Goal: Book appointment/travel/reservation

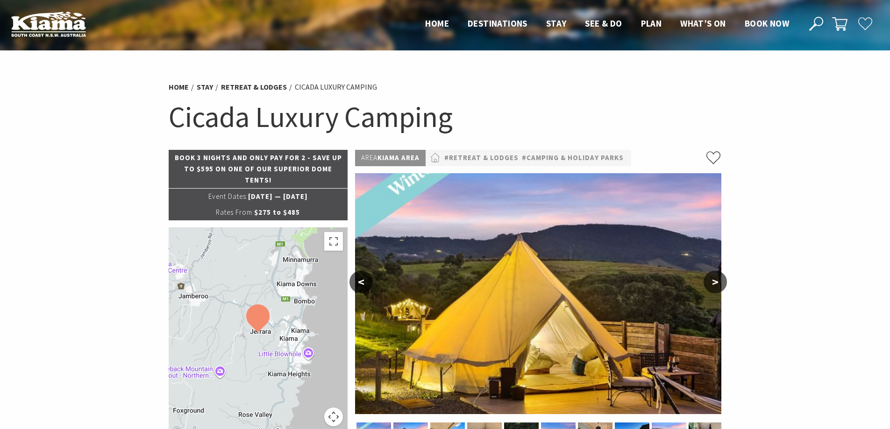
select select "2"
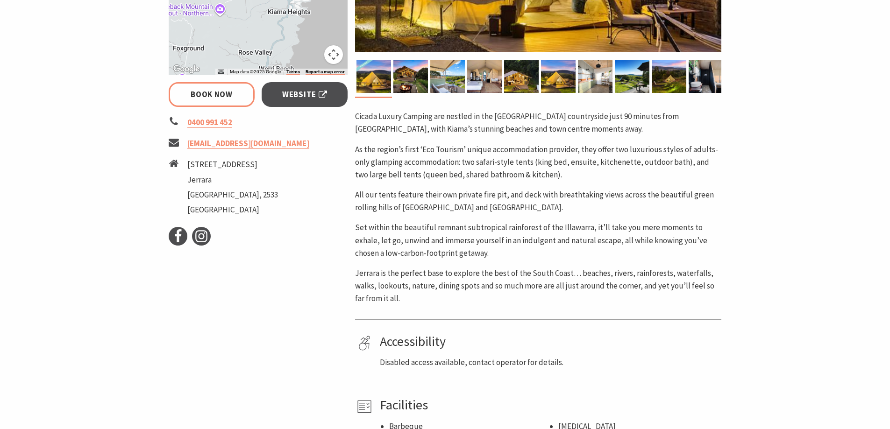
scroll to position [280, 0]
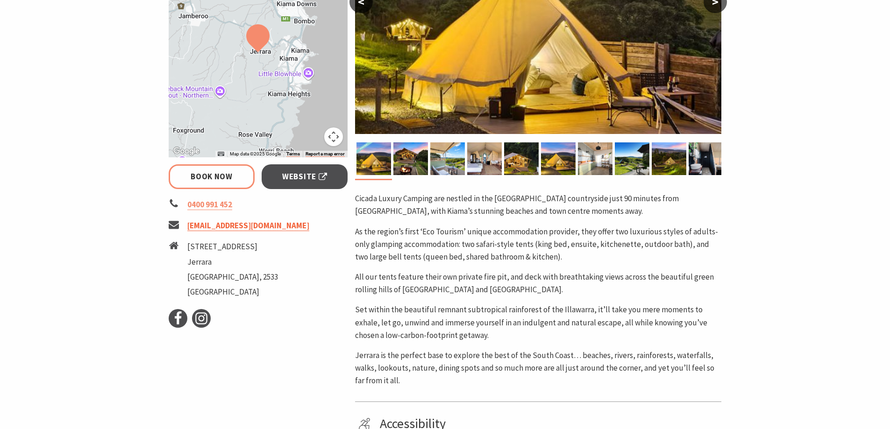
click at [208, 225] on link "nick@cicadaluxurycamping.com.au" at bounding box center [248, 225] width 122 height 11
click at [297, 187] on link "Website" at bounding box center [305, 176] width 86 height 25
select select "2"
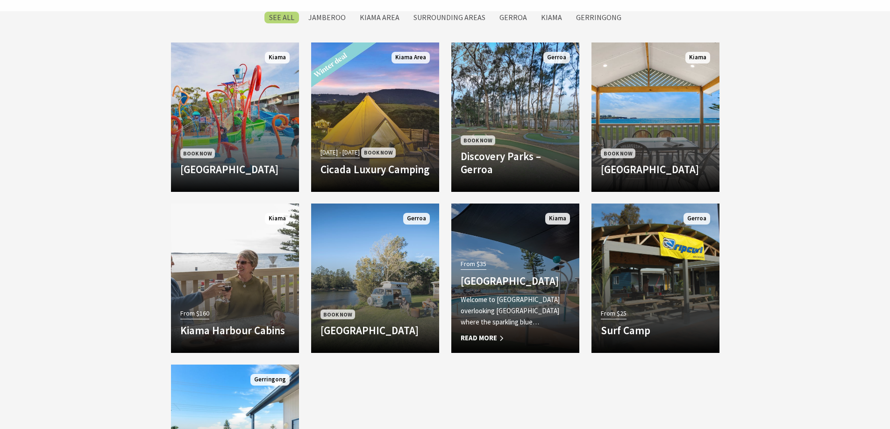
scroll to position [663, 0]
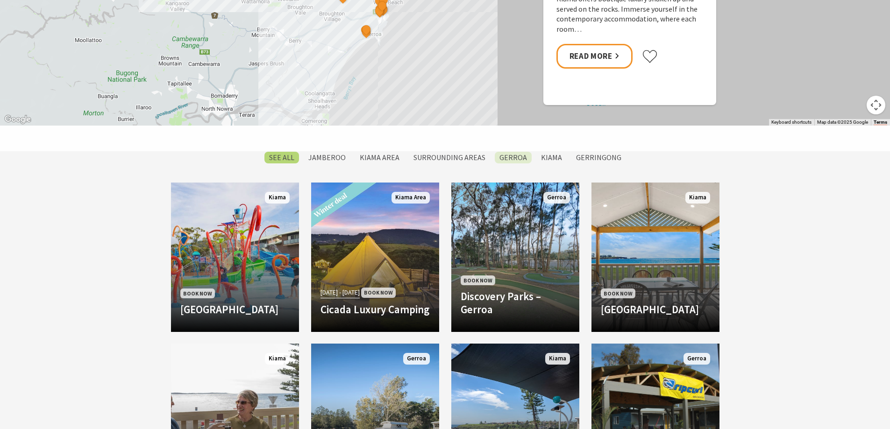
drag, startPoint x: 534, startPoint y: 157, endPoint x: 526, endPoint y: 157, distance: 8.4
click at [532, 157] on ul "SEE All [GEOGRAPHIC_DATA] Area Surrounding Areas [GEOGRAPHIC_DATA] [GEOGRAPHIC_…" at bounding box center [445, 157] width 553 height 13
click at [518, 157] on label "Gerroa" at bounding box center [513, 158] width 37 height 12
click at [0, 0] on input "Gerroa" at bounding box center [0, 0] width 0 height 0
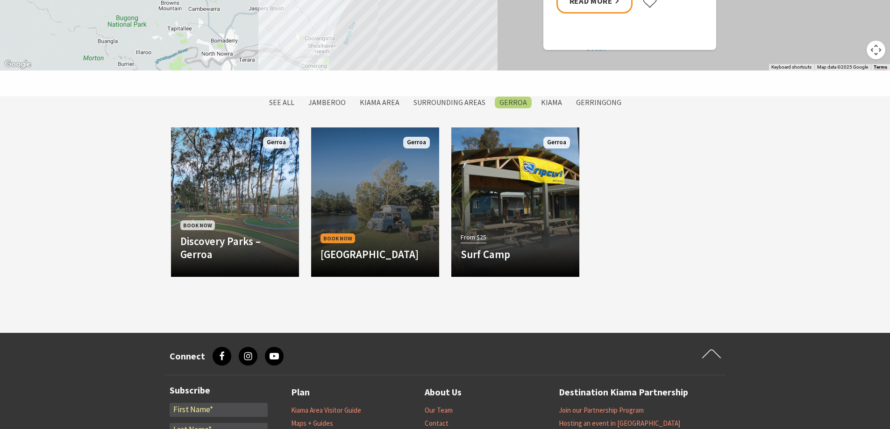
scroll to position [717, 0]
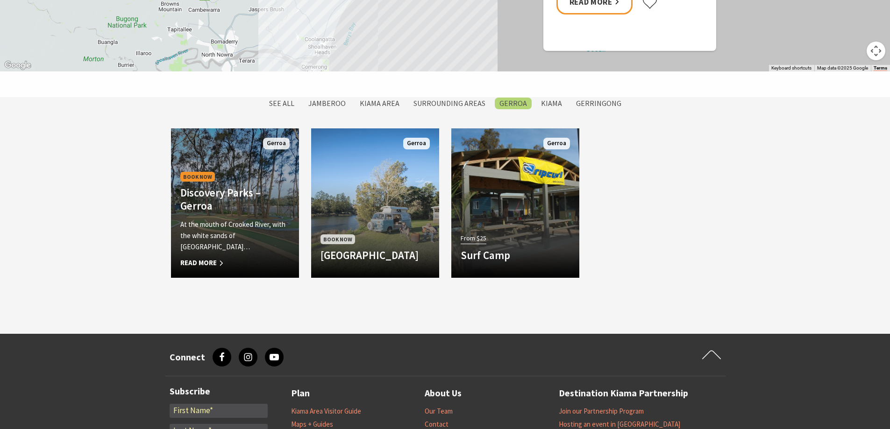
click at [222, 241] on p "At the mouth of Crooked River, with the white sands of Seven Mile Beach…" at bounding box center [234, 236] width 109 height 34
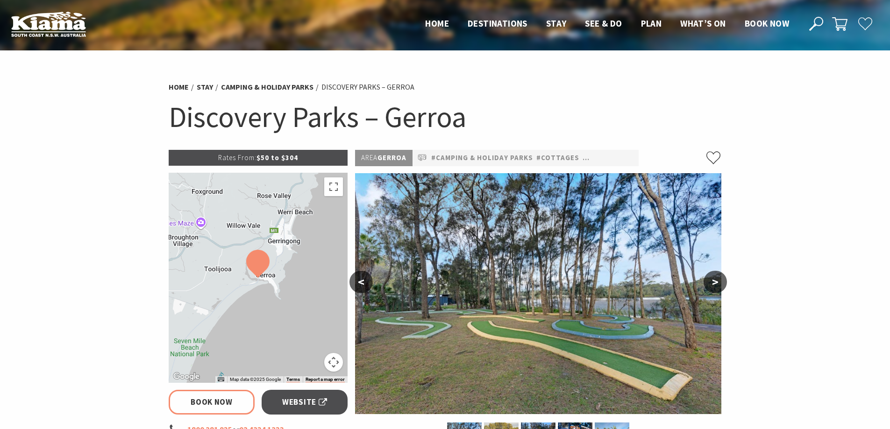
select select "2"
click at [715, 287] on button ">" at bounding box center [714, 282] width 23 height 22
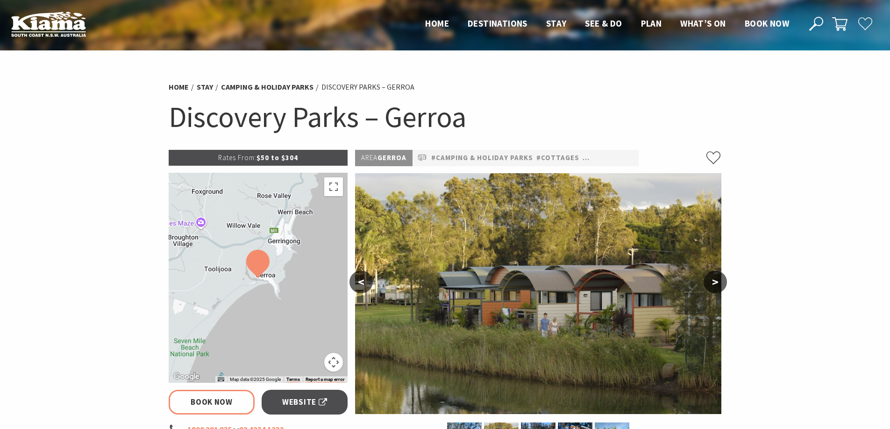
click at [715, 287] on button ">" at bounding box center [714, 282] width 23 height 22
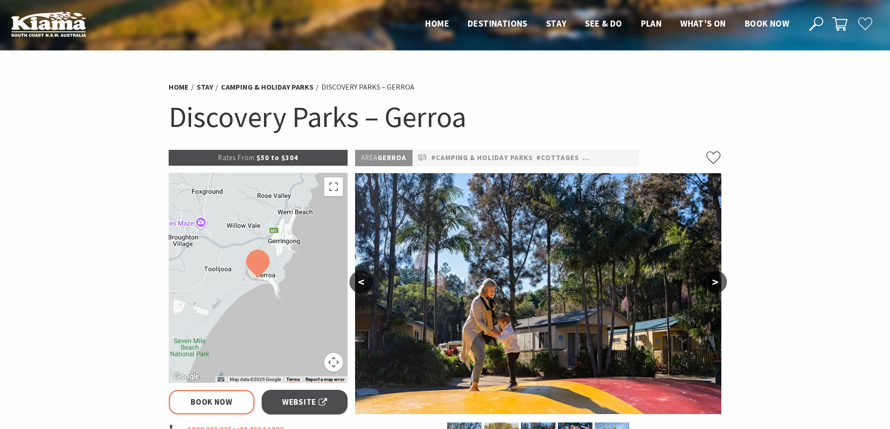
click at [715, 287] on button ">" at bounding box center [714, 282] width 23 height 22
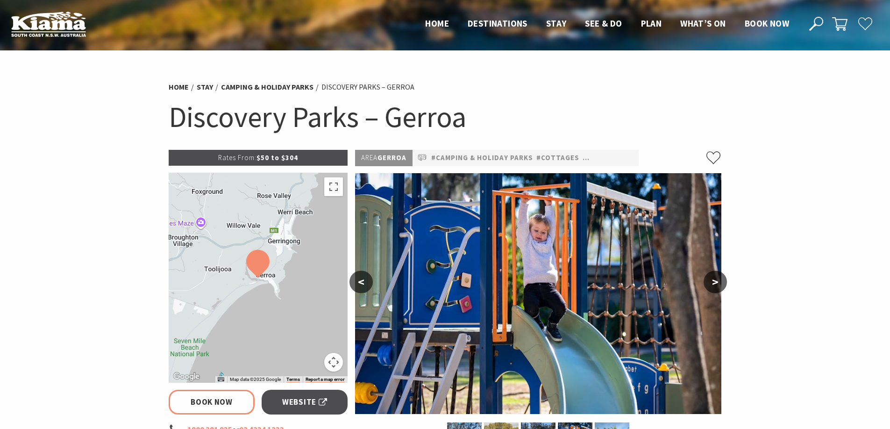
click at [715, 287] on button ">" at bounding box center [714, 282] width 23 height 22
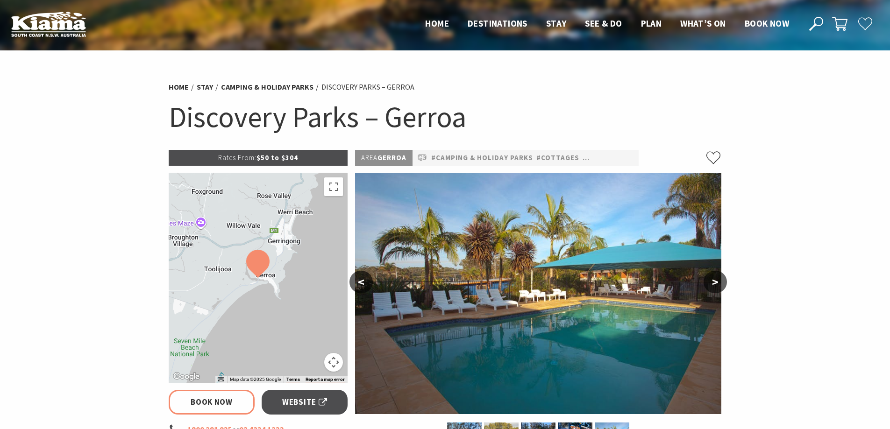
click at [715, 287] on button ">" at bounding box center [714, 282] width 23 height 22
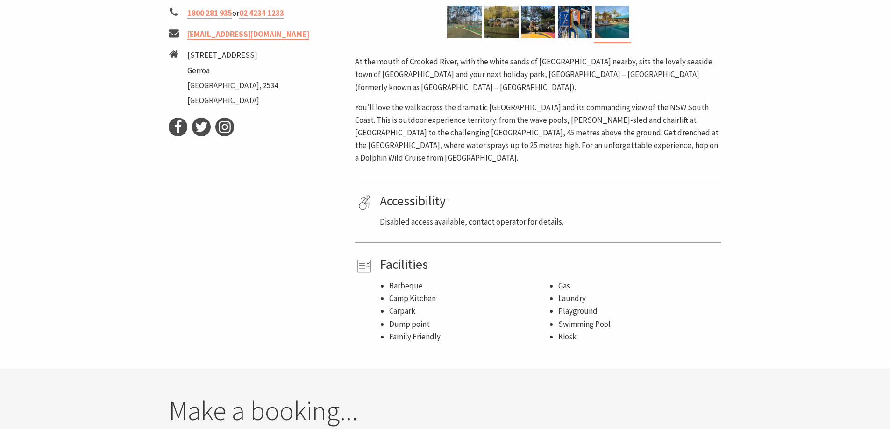
scroll to position [420, 0]
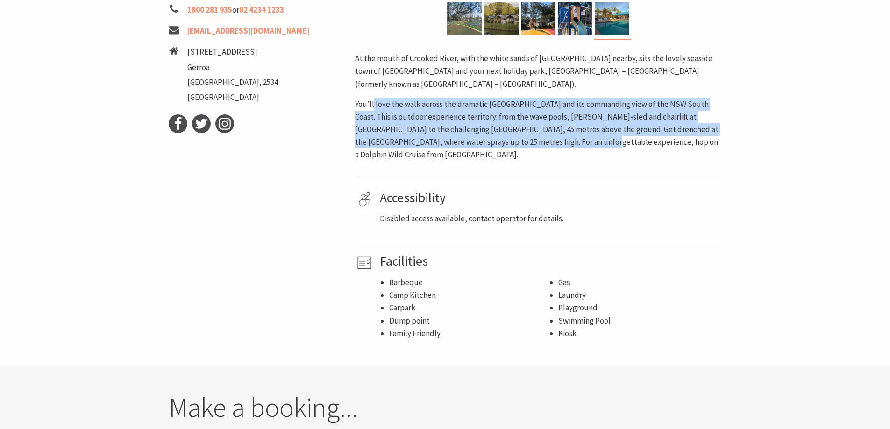
drag, startPoint x: 374, startPoint y: 97, endPoint x: 541, endPoint y: 136, distance: 171.6
click at [541, 136] on p "You’ll love the walk across the dramatic Gerroa headland and its commanding vie…" at bounding box center [538, 130] width 366 height 64
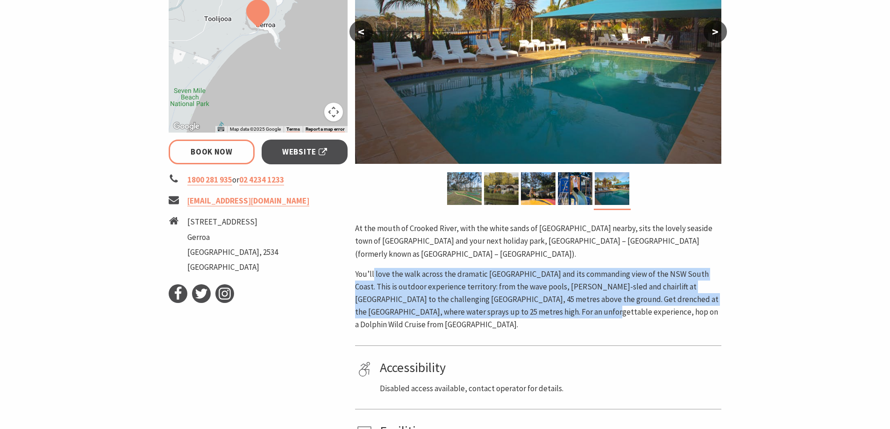
scroll to position [233, 0]
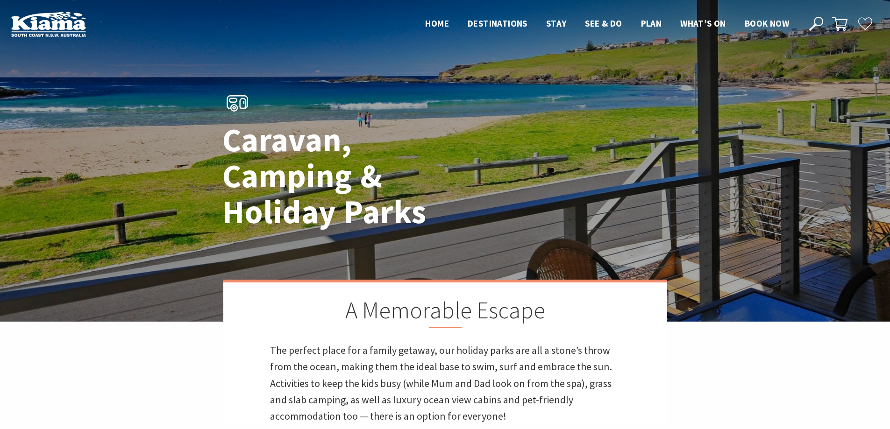
scroll to position [717, 0]
